Goal: Find specific page/section: Find specific page/section

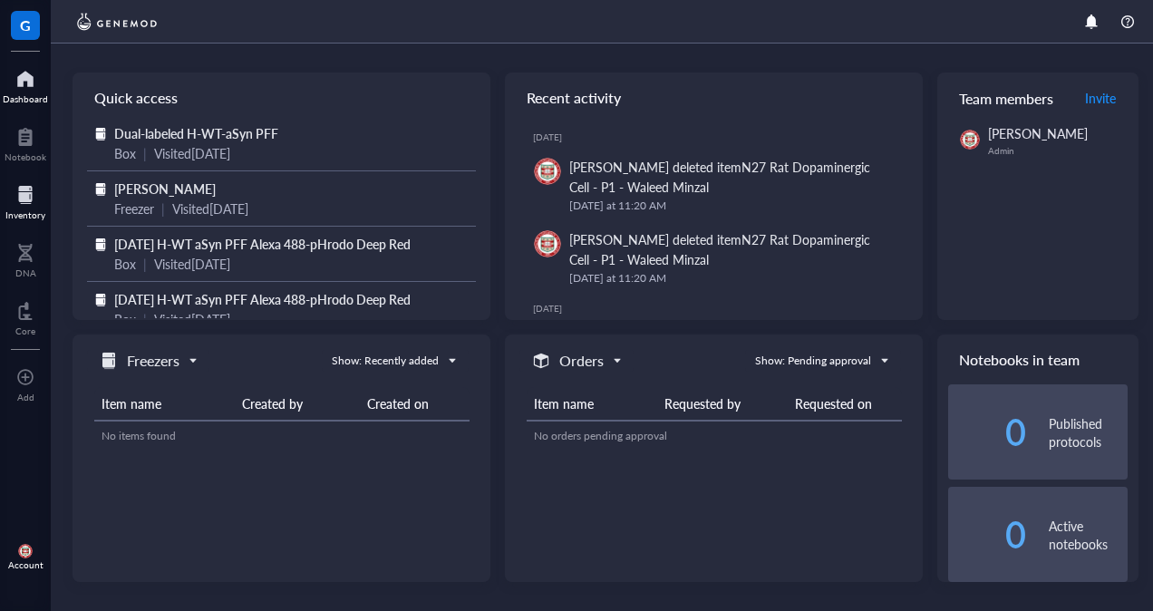
click at [35, 212] on div "Inventory" at bounding box center [25, 214] width 40 height 11
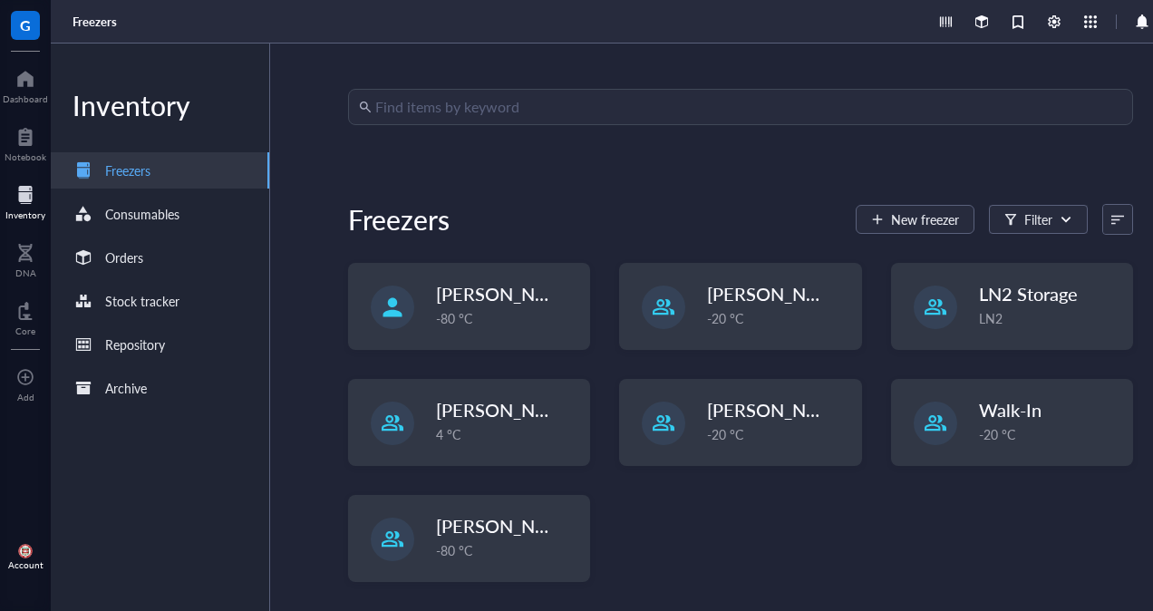
scroll to position [50, 0]
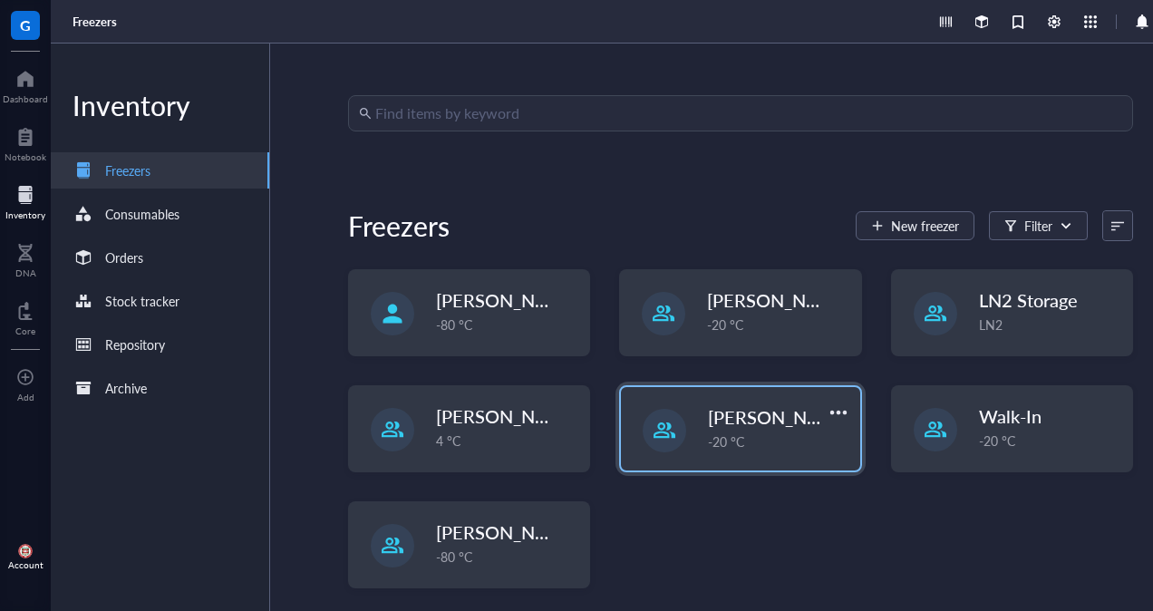
click at [731, 424] on span "[PERSON_NAME]" at bounding box center [780, 416] width 145 height 25
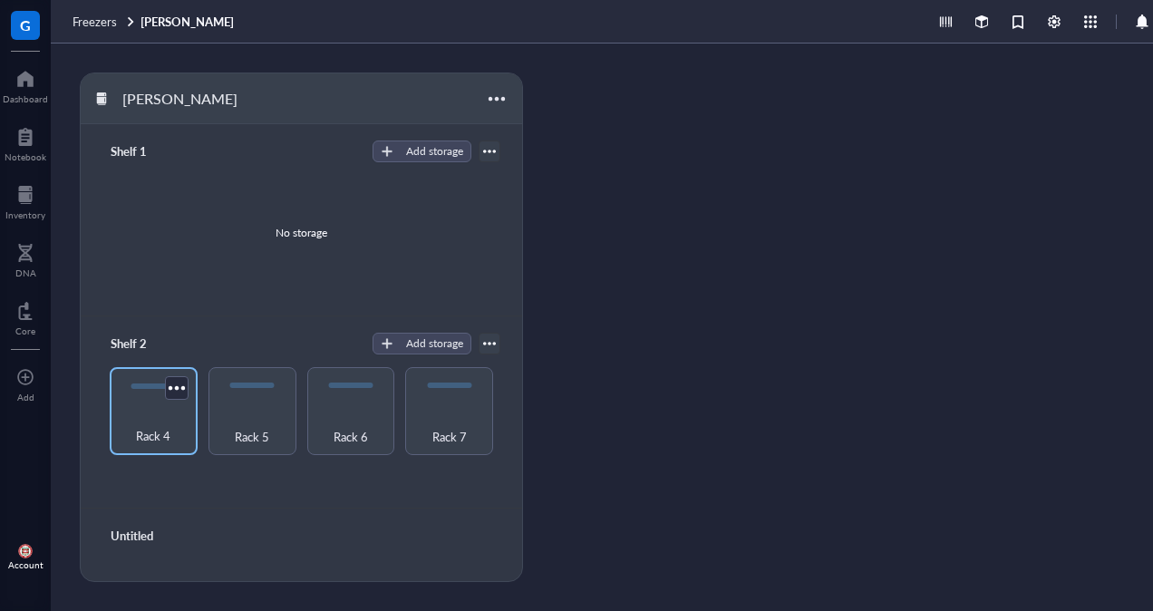
click at [152, 408] on div "Rack 4" at bounding box center [154, 426] width 70 height 40
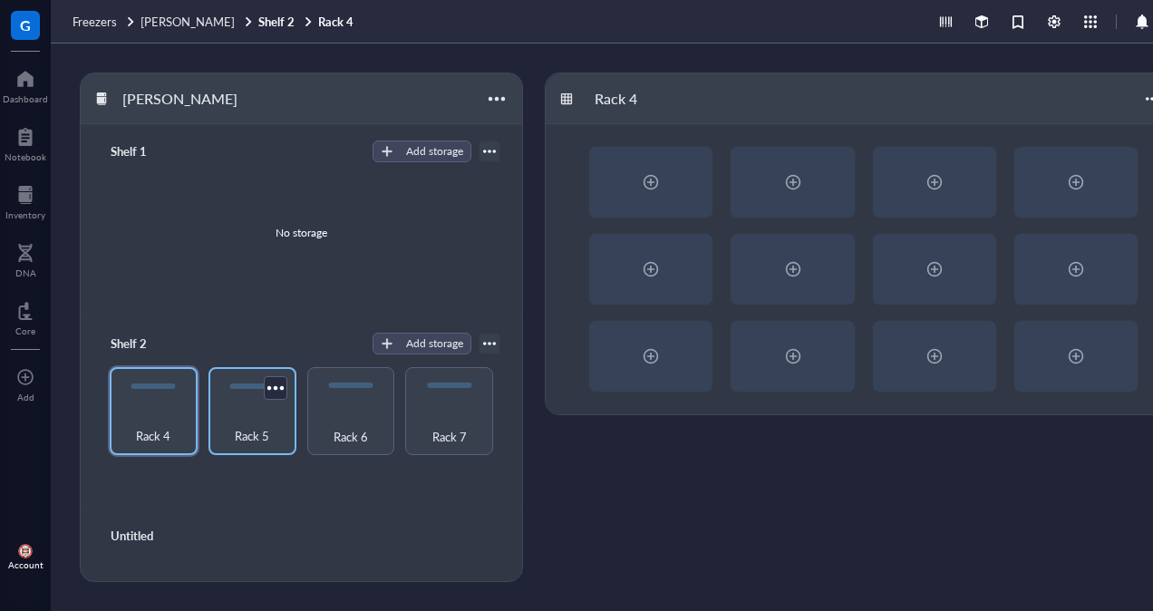
click at [252, 420] on div "Rack 5" at bounding box center [253, 426] width 70 height 40
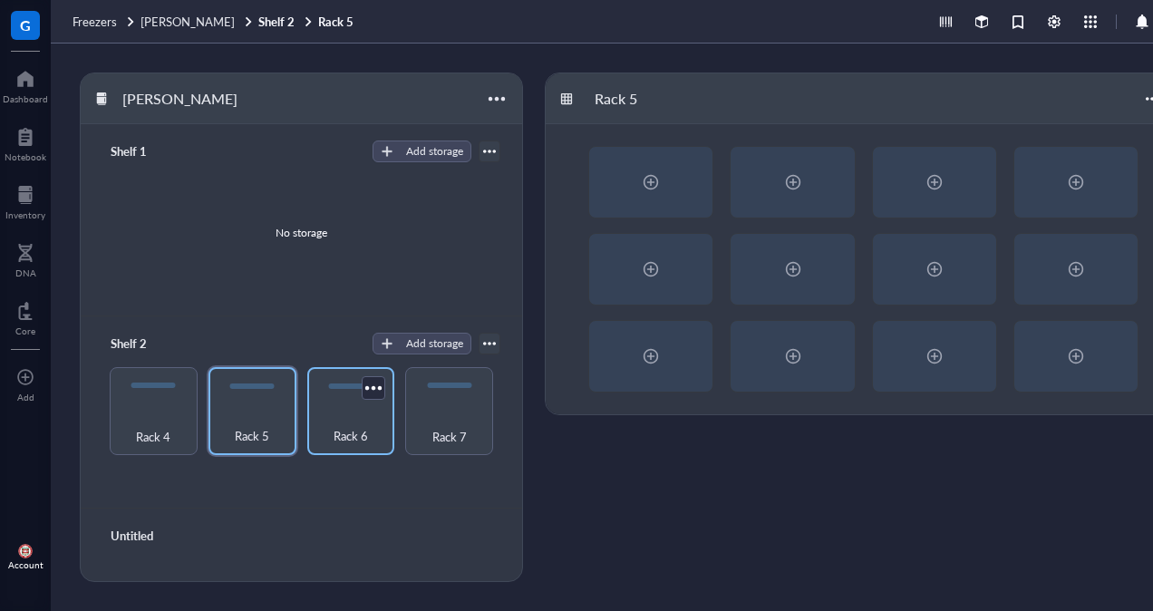
click at [345, 417] on div "Rack 6" at bounding box center [351, 426] width 70 height 40
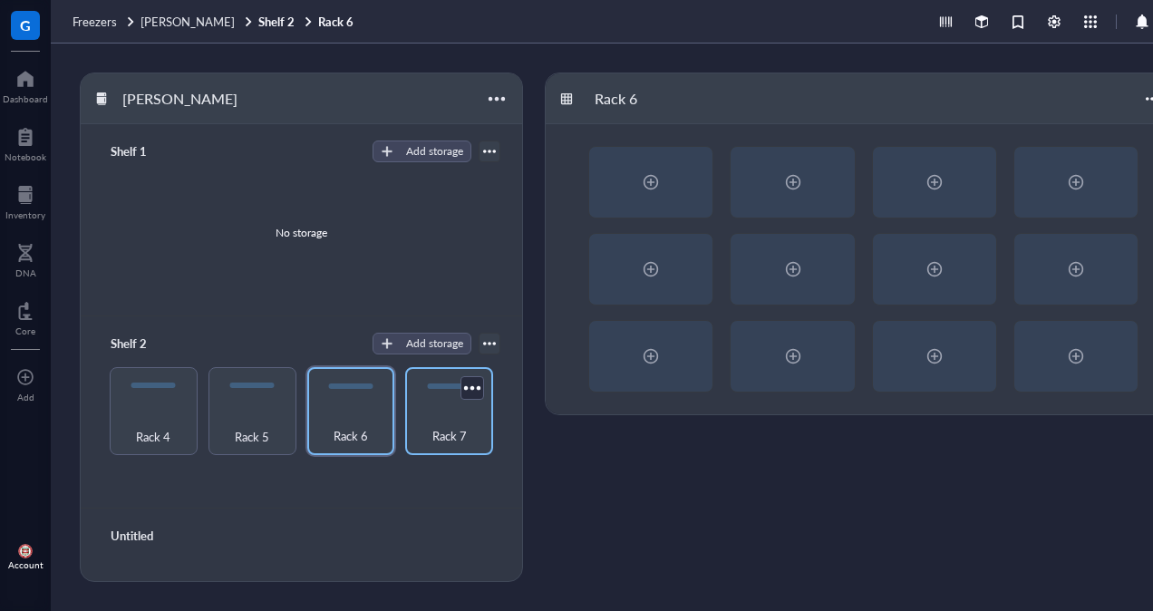
click at [441, 415] on div "Rack 7" at bounding box center [449, 426] width 70 height 40
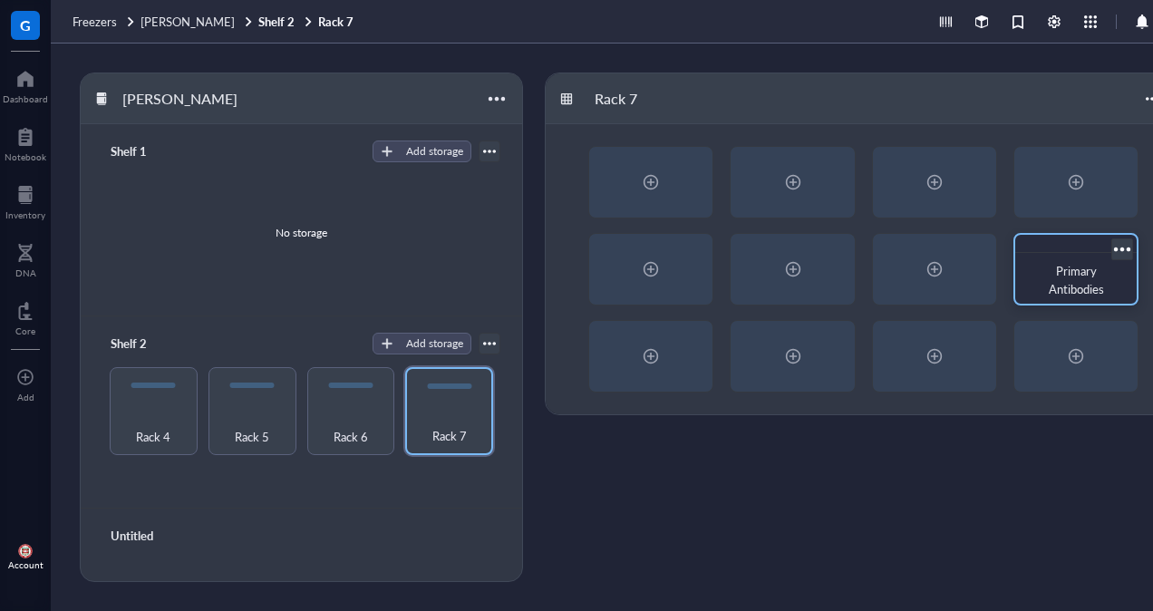
click at [1069, 270] on span "Primary Antibodies" at bounding box center [1076, 279] width 55 height 35
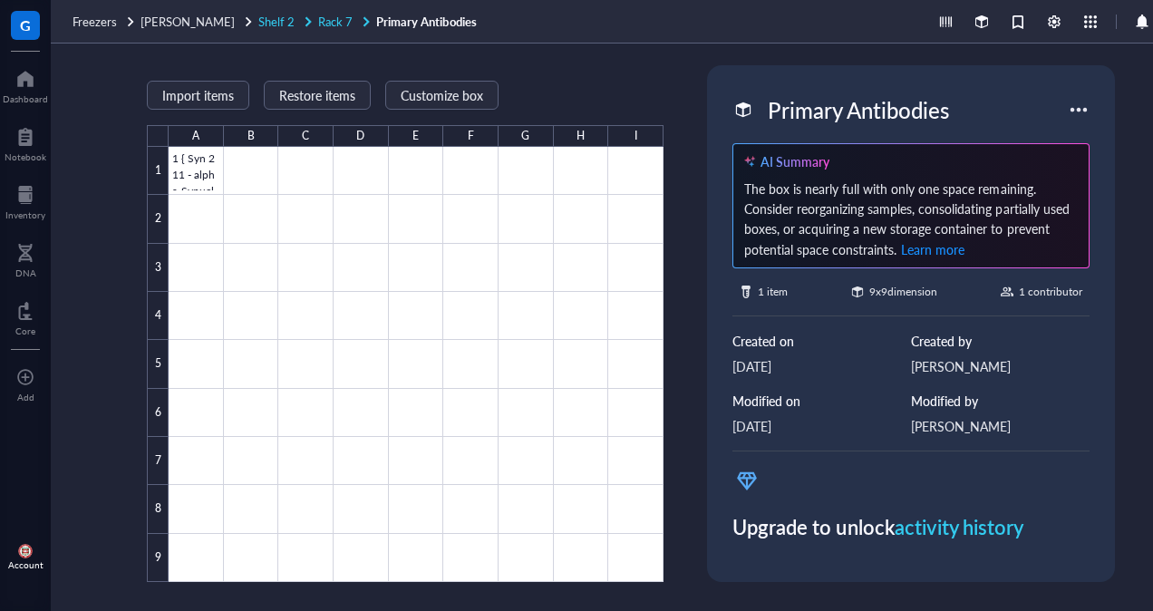
click at [258, 23] on span "Shelf 2" at bounding box center [276, 21] width 36 height 17
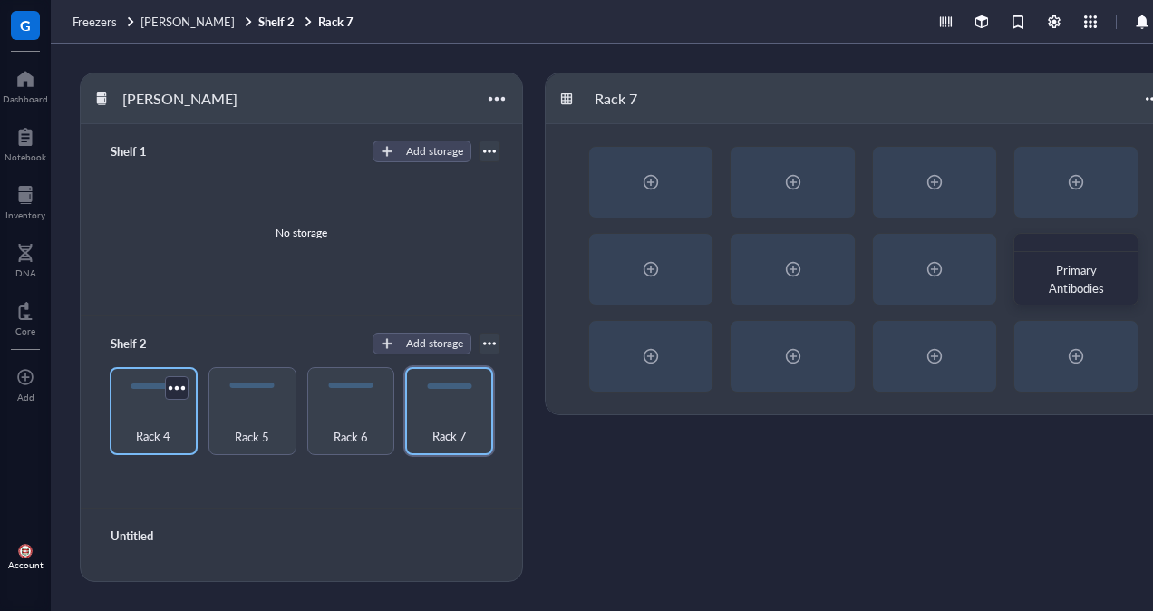
click at [127, 406] on div "Rack 4" at bounding box center [154, 426] width 70 height 40
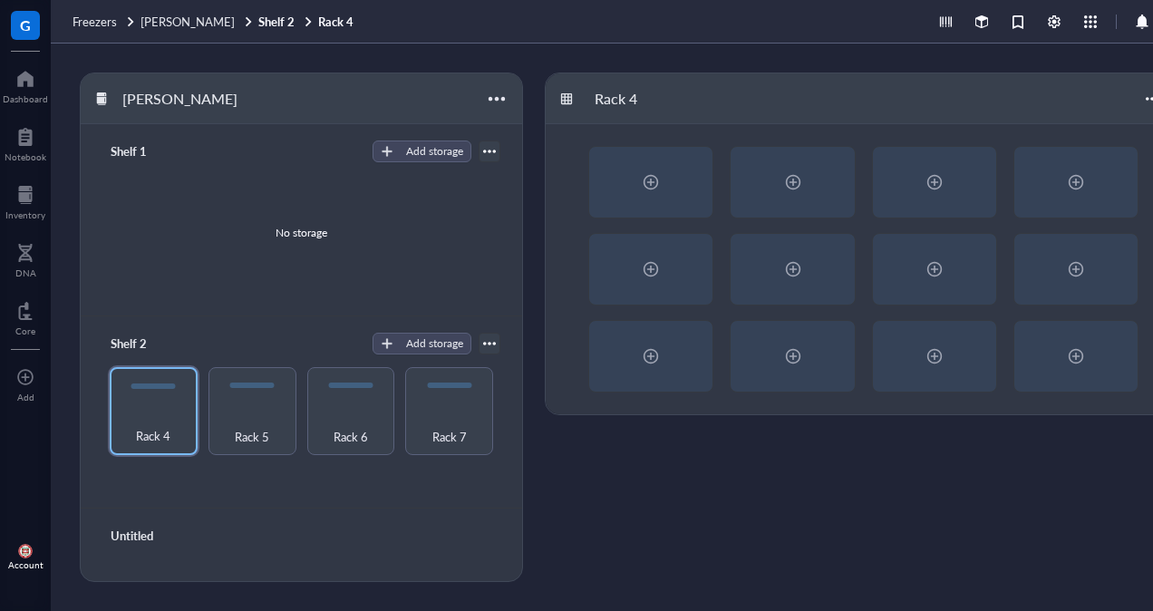
click at [533, 420] on div "[PERSON_NAME] 1 Add storage No storage Shelf 2 Add storage Rack 4 Rack 5 Rack 6…" at bounding box center [631, 328] width 1160 height 568
click at [233, 411] on div "Rack 5" at bounding box center [253, 426] width 70 height 40
click at [143, 417] on div "Rack 4" at bounding box center [154, 426] width 70 height 40
click at [29, 209] on div "Inventory" at bounding box center [25, 214] width 40 height 11
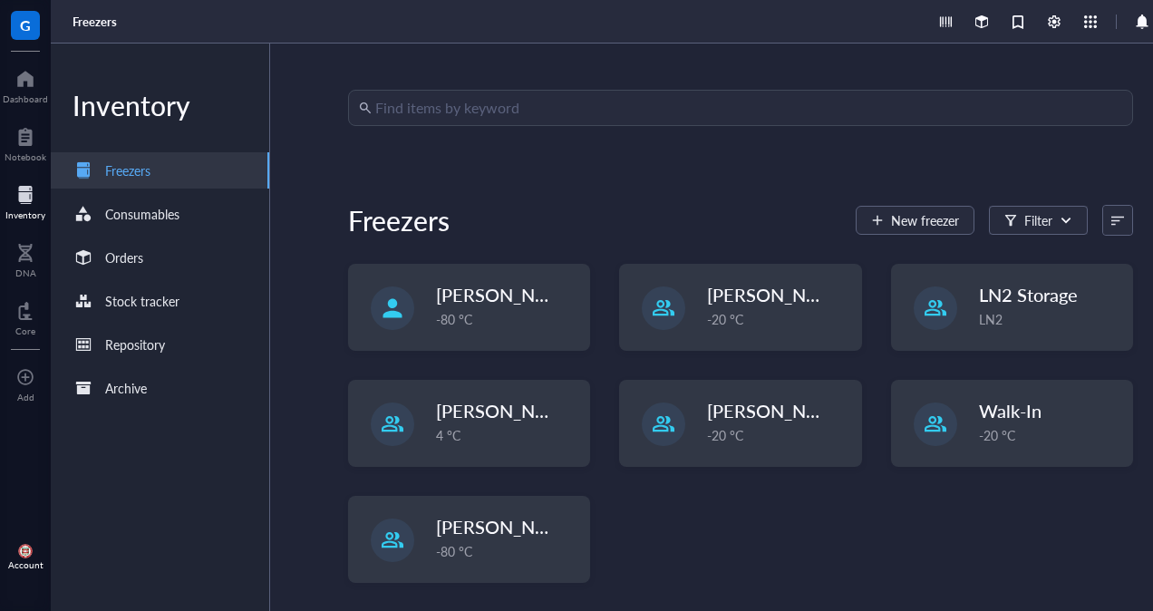
scroll to position [56, 0]
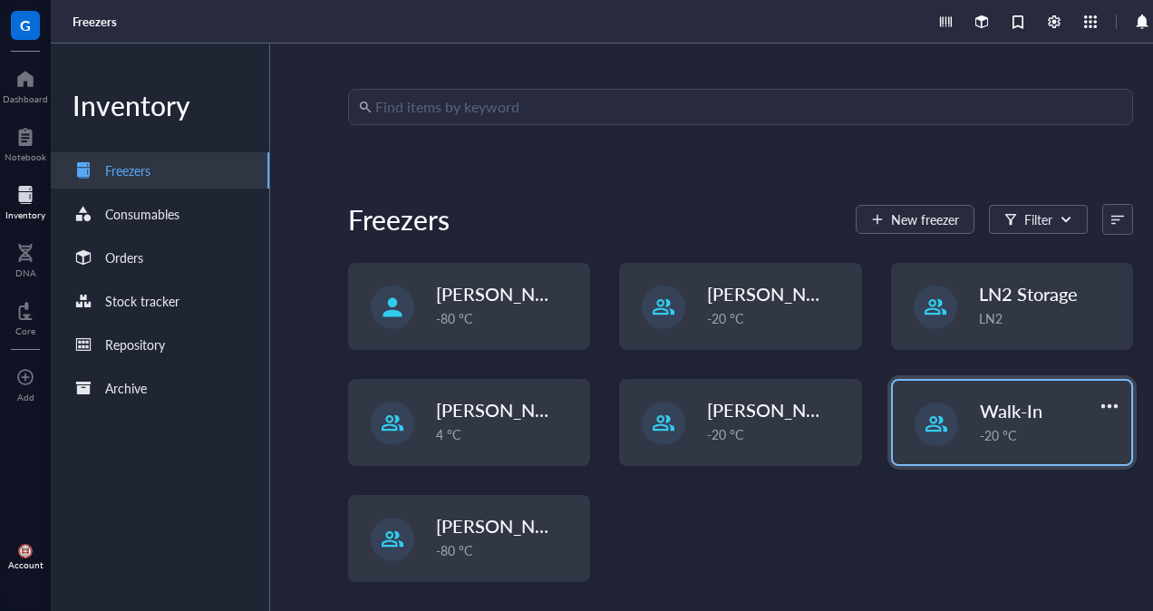
click at [941, 437] on div at bounding box center [937, 425] width 44 height 44
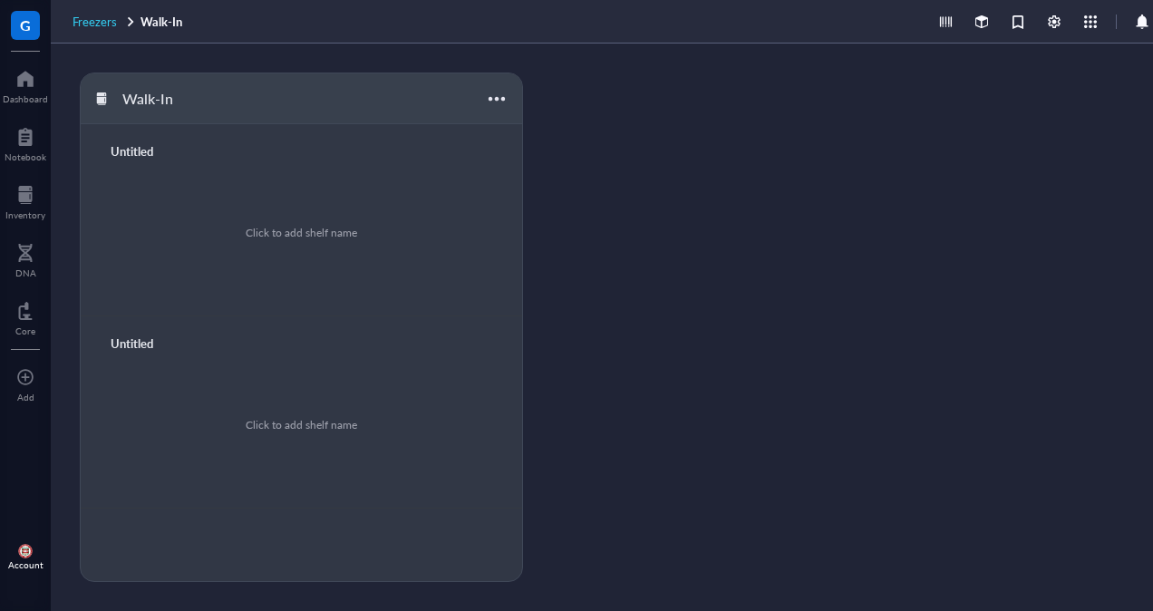
click at [89, 26] on span "Freezers" at bounding box center [95, 21] width 44 height 17
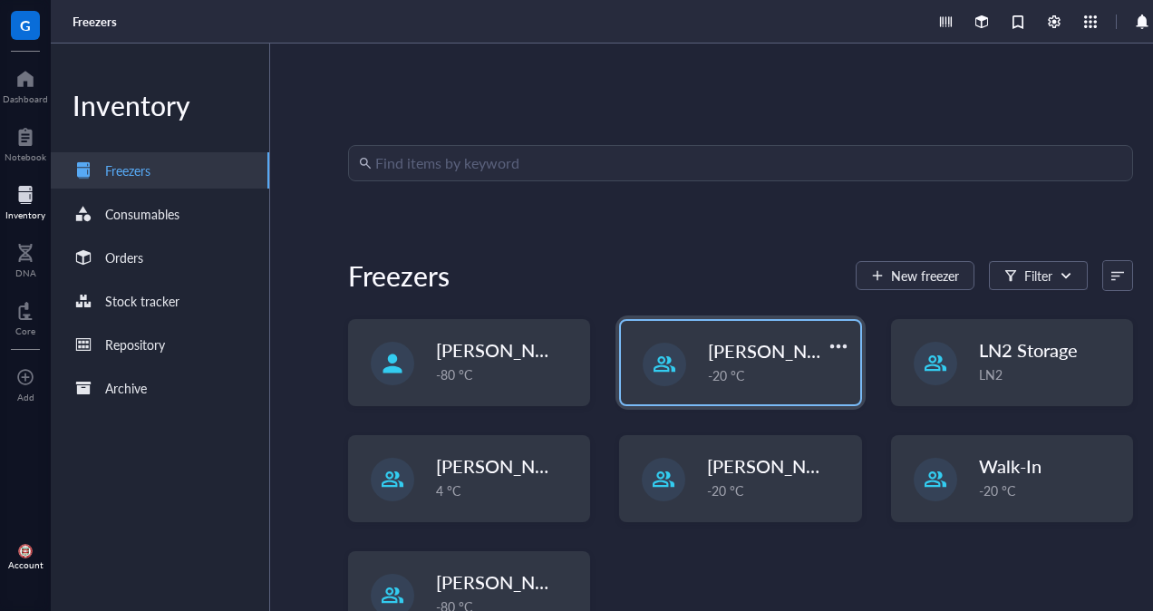
scroll to position [56, 0]
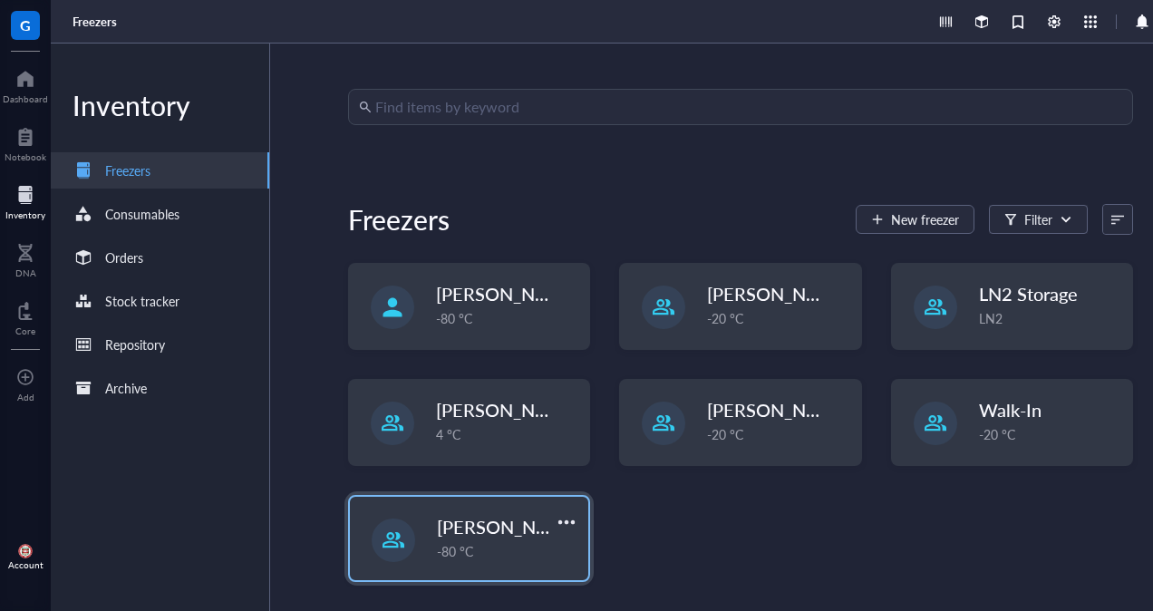
click at [476, 534] on span "[PERSON_NAME]" at bounding box center [509, 526] width 145 height 25
